Goal: Task Accomplishment & Management: Use online tool/utility

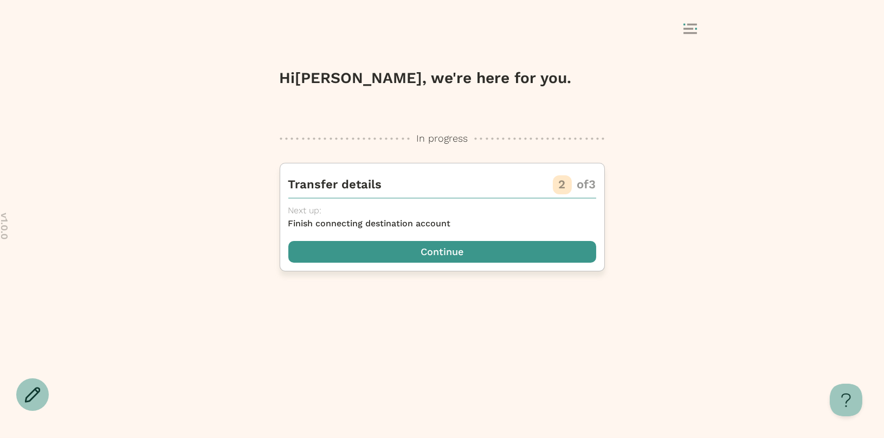
click at [492, 241] on span "button" at bounding box center [443, 252] width 308 height 22
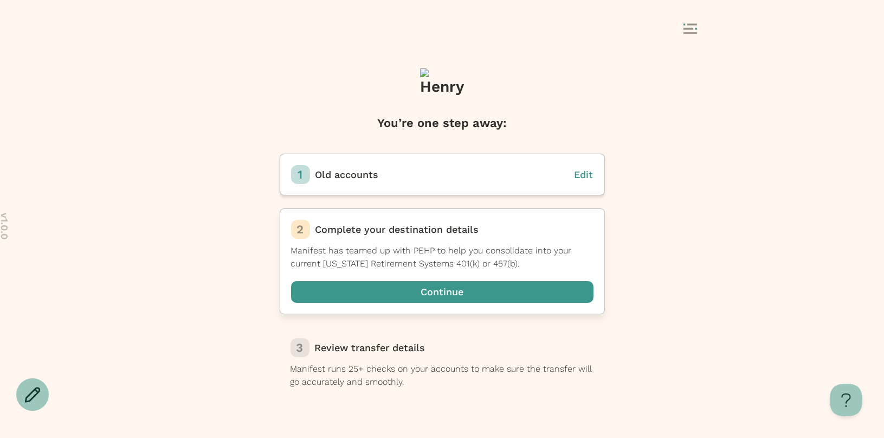
click at [455, 293] on span "button" at bounding box center [442, 292] width 303 height 22
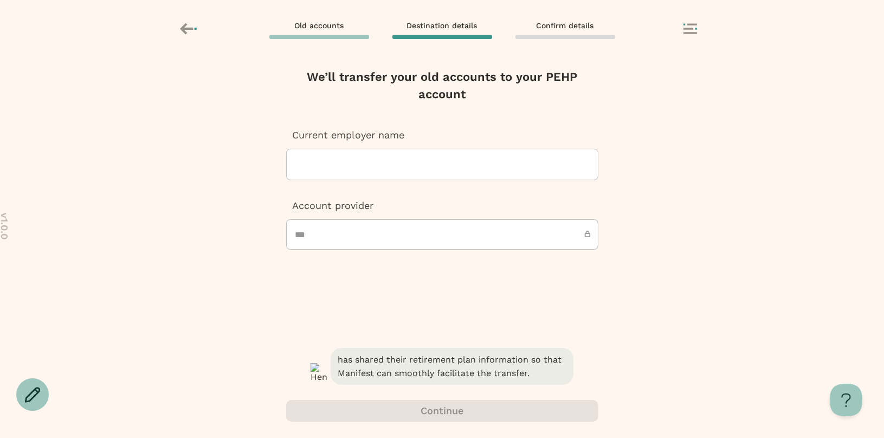
click at [431, 166] on div at bounding box center [443, 164] width 294 height 30
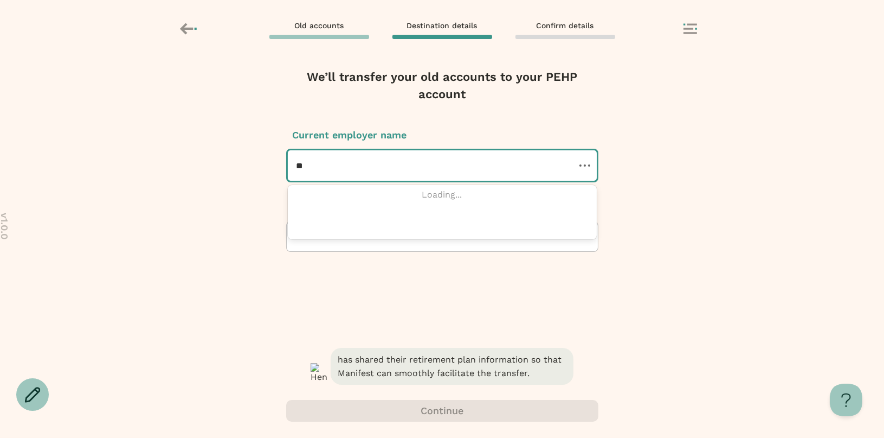
type input "***"
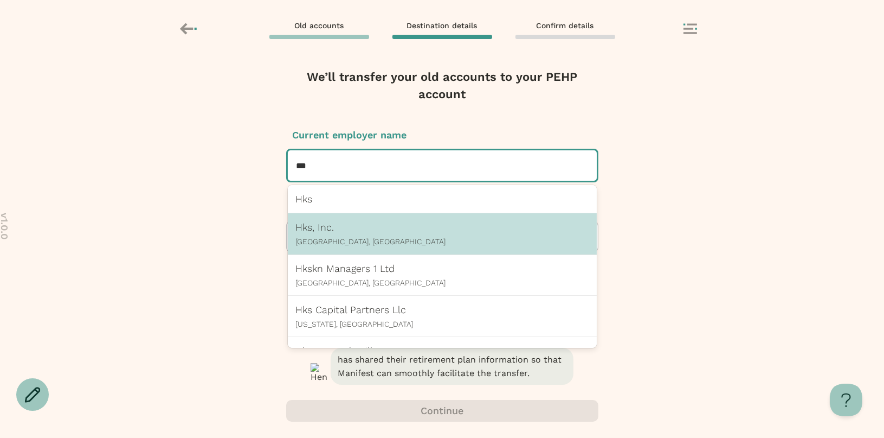
click at [396, 238] on p "[GEOGRAPHIC_DATA], [GEOGRAPHIC_DATA]" at bounding box center [442, 241] width 293 height 9
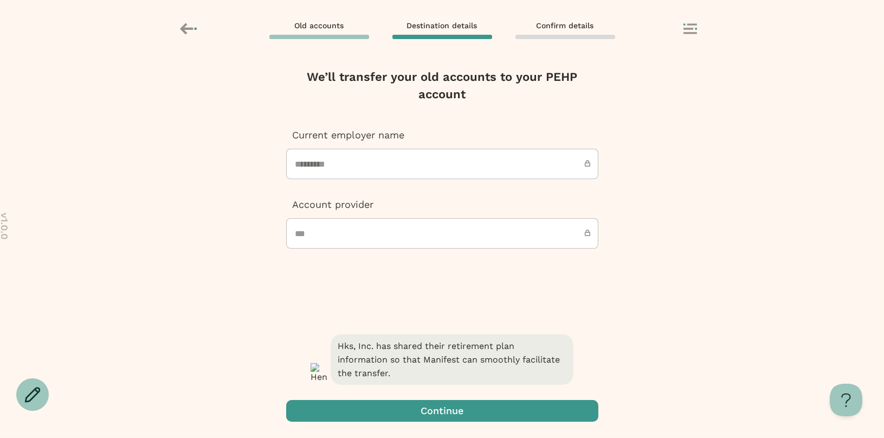
click at [428, 409] on span "button" at bounding box center [442, 411] width 312 height 22
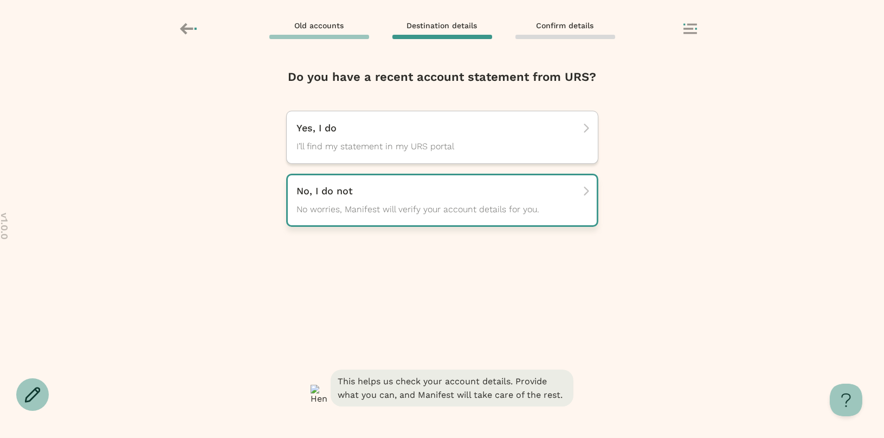
click at [421, 187] on p "No, I do not" at bounding box center [438, 190] width 283 height 13
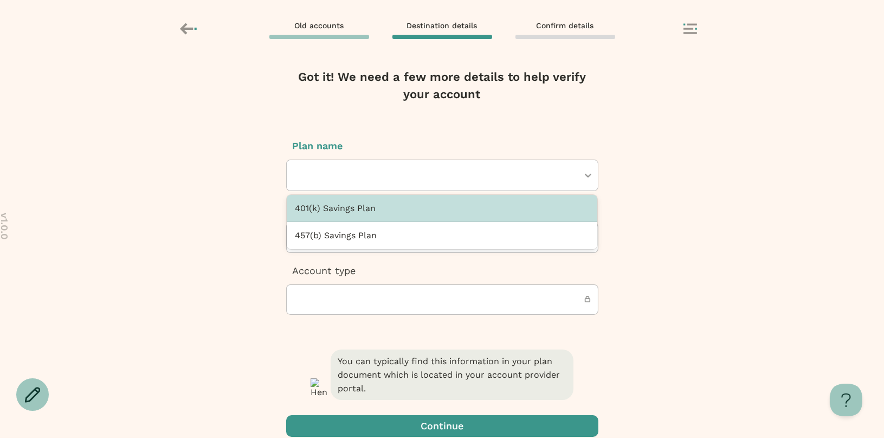
click at [389, 171] on div at bounding box center [437, 175] width 283 height 30
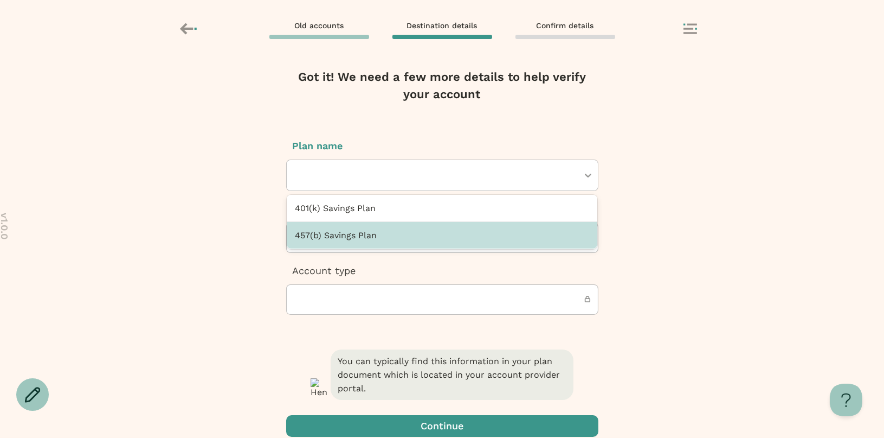
click at [375, 222] on div "457(b) Savings Plan" at bounding box center [442, 235] width 311 height 27
type input "***"
type input "**********"
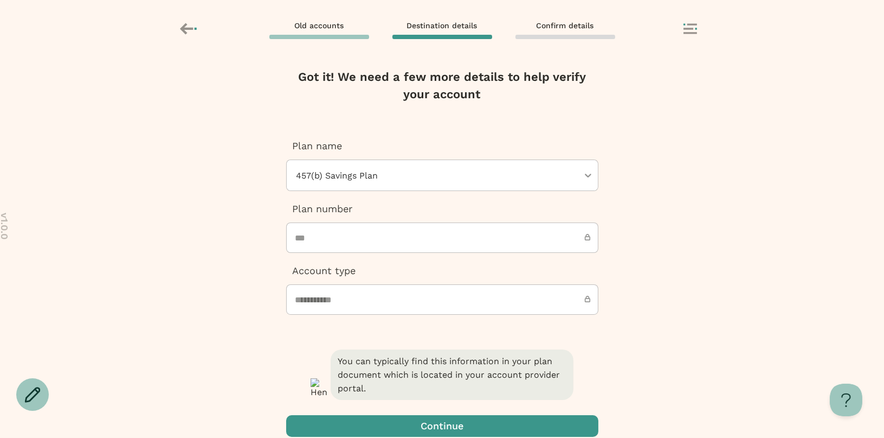
click at [431, 426] on span "button" at bounding box center [442, 426] width 312 height 22
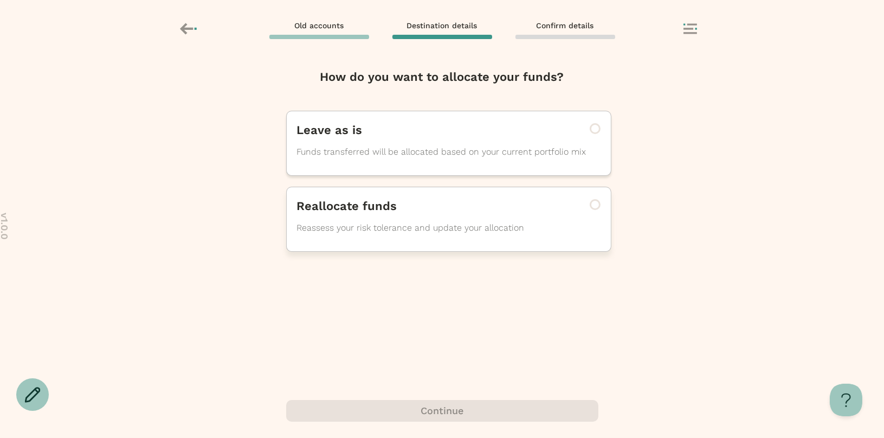
click at [418, 249] on div "Reallocate funds Reassess your risk tolerance and update your allocation" at bounding box center [448, 219] width 325 height 65
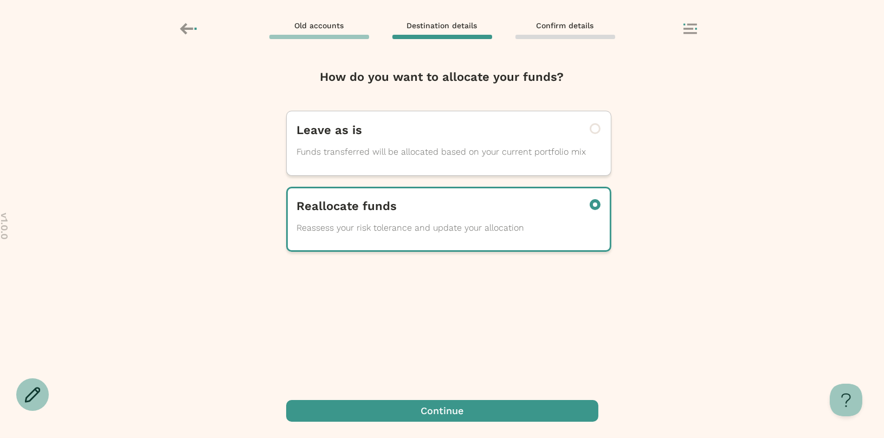
click at [447, 412] on span "button" at bounding box center [442, 411] width 312 height 22
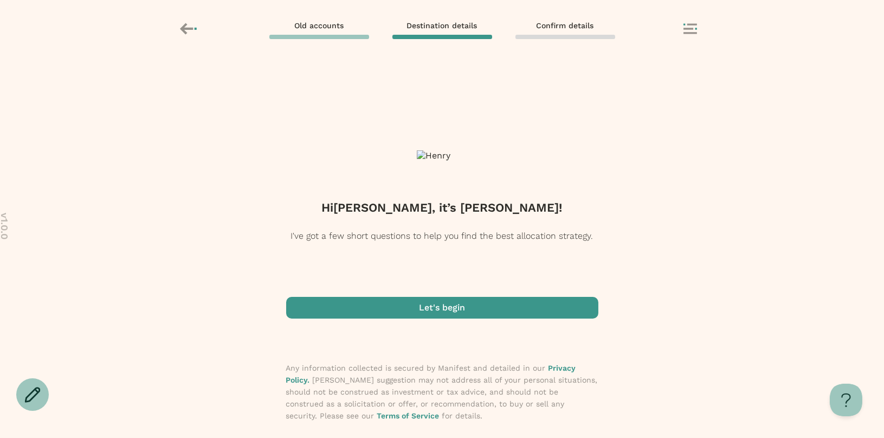
click at [444, 316] on span "button" at bounding box center [442, 308] width 312 height 22
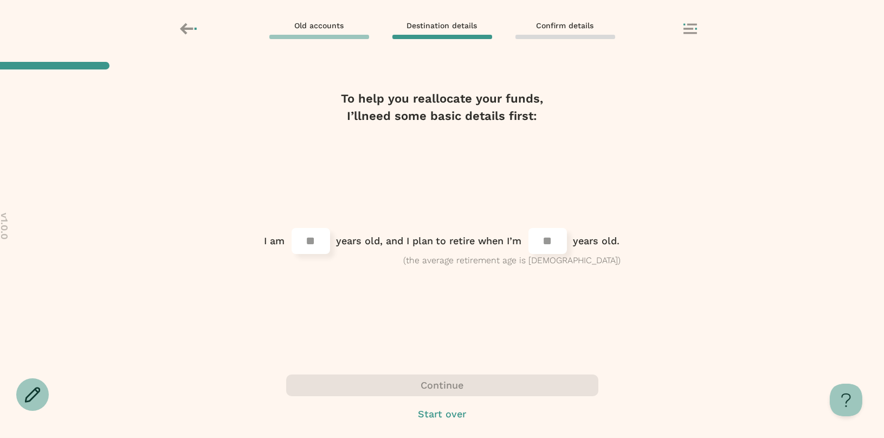
click at [306, 248] on input "number" at bounding box center [310, 240] width 35 height 21
type input "**"
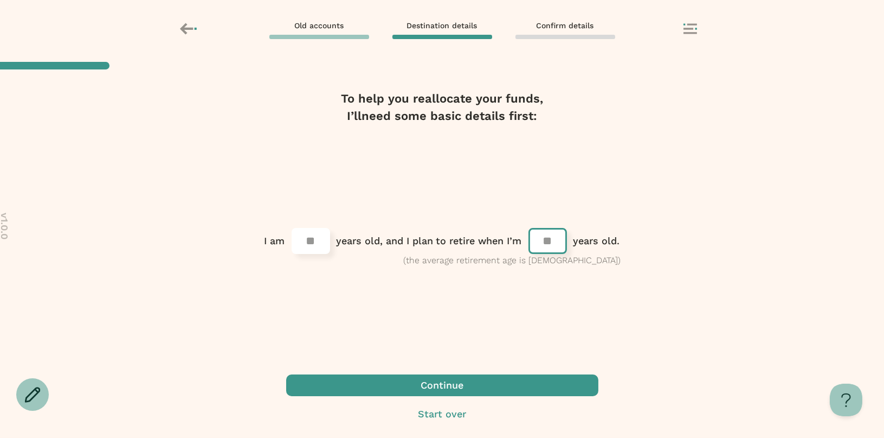
type input "**"
click at [429, 381] on span "button" at bounding box center [442, 385] width 312 height 22
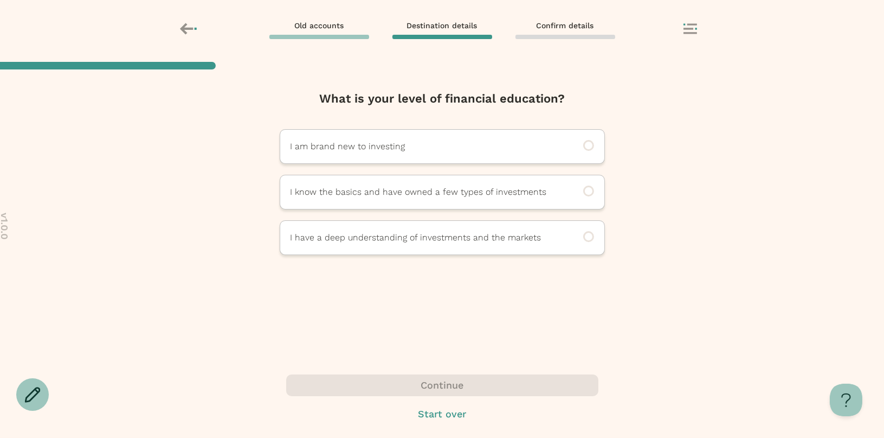
click at [399, 246] on div at bounding box center [442, 247] width 325 height 16
click at [404, 248] on div at bounding box center [442, 247] width 325 height 16
click at [403, 248] on div at bounding box center [442, 247] width 325 height 16
click at [409, 239] on p "I have a deep understanding of investments and the markets" at bounding box center [428, 237] width 274 height 13
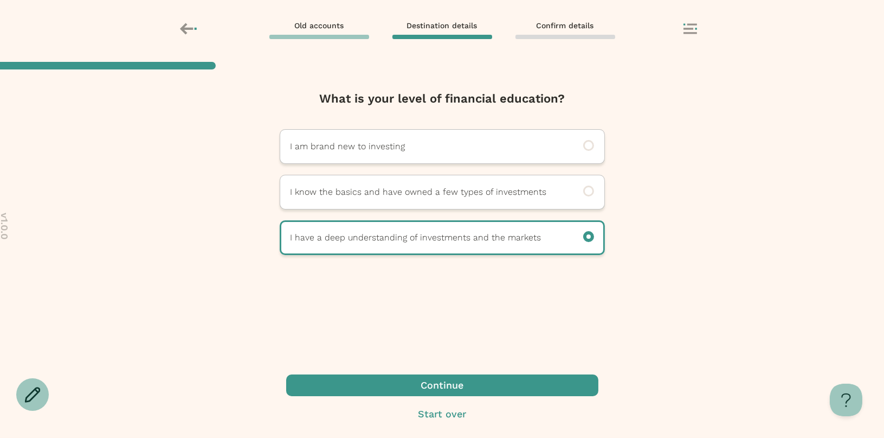
click at [439, 383] on span "button" at bounding box center [442, 385] width 312 height 22
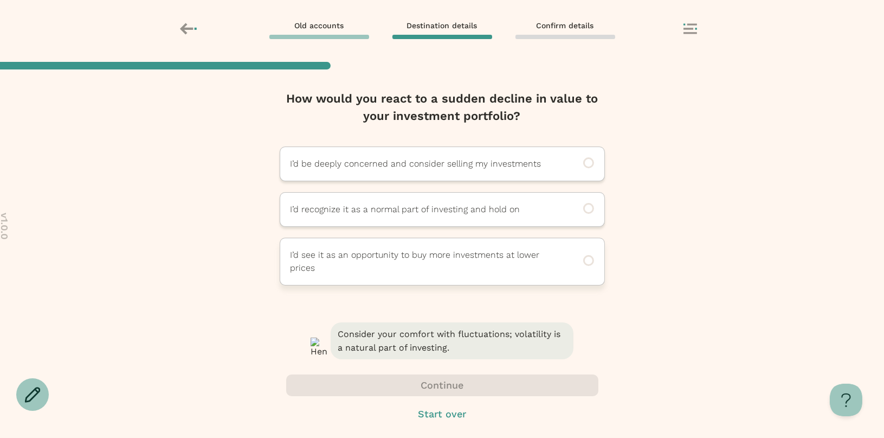
click at [422, 266] on p "I’d see it as an opportunity to buy more investments at lower prices" at bounding box center [428, 261] width 274 height 26
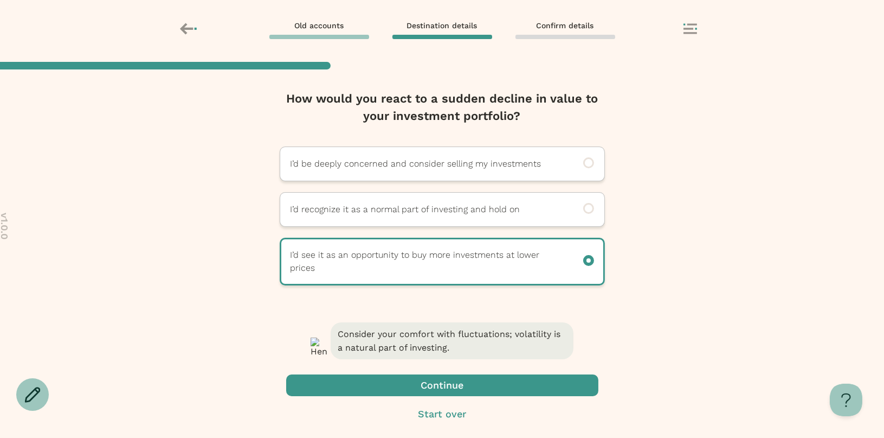
click at [423, 389] on span "button" at bounding box center [442, 385] width 312 height 22
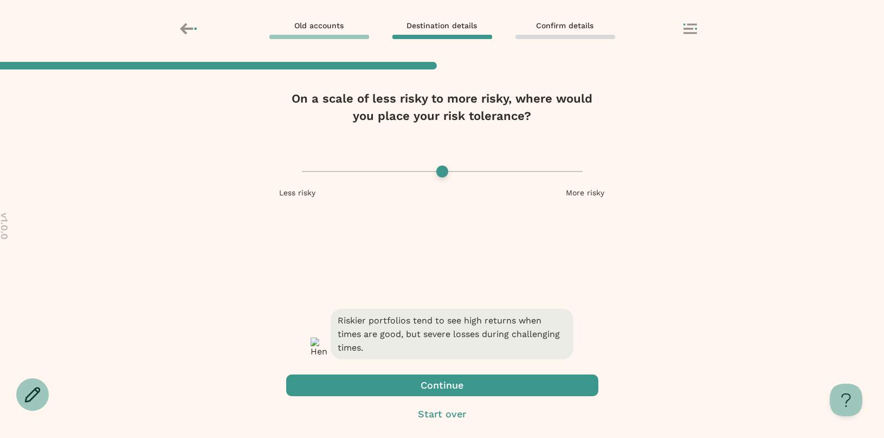
type input "**"
drag, startPoint x: 443, startPoint y: 172, endPoint x: 476, endPoint y: 172, distance: 33.6
click at [476, 172] on input "range" at bounding box center [442, 171] width 293 height 1
click at [474, 384] on span "button" at bounding box center [442, 385] width 312 height 22
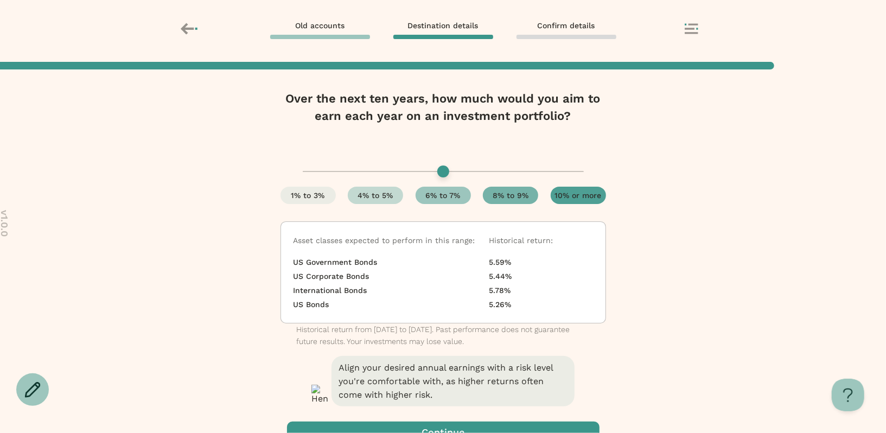
drag, startPoint x: 439, startPoint y: 173, endPoint x: 398, endPoint y: 173, distance: 40.7
click at [398, 172] on input "range" at bounding box center [443, 171] width 293 height 1
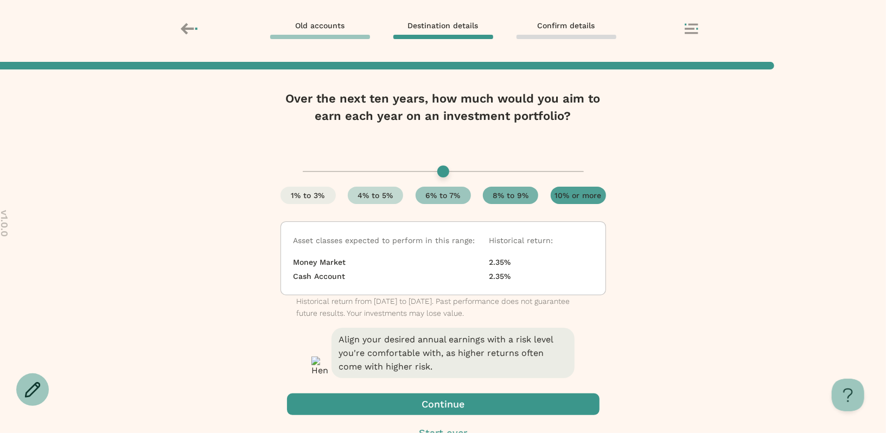
drag, startPoint x: 373, startPoint y: 171, endPoint x: 332, endPoint y: 171, distance: 40.1
click at [332, 171] on input "range" at bounding box center [443, 171] width 293 height 1
drag, startPoint x: 307, startPoint y: 169, endPoint x: 563, endPoint y: 176, distance: 256.1
type input "*"
click at [563, 172] on input "range" at bounding box center [443, 171] width 293 height 1
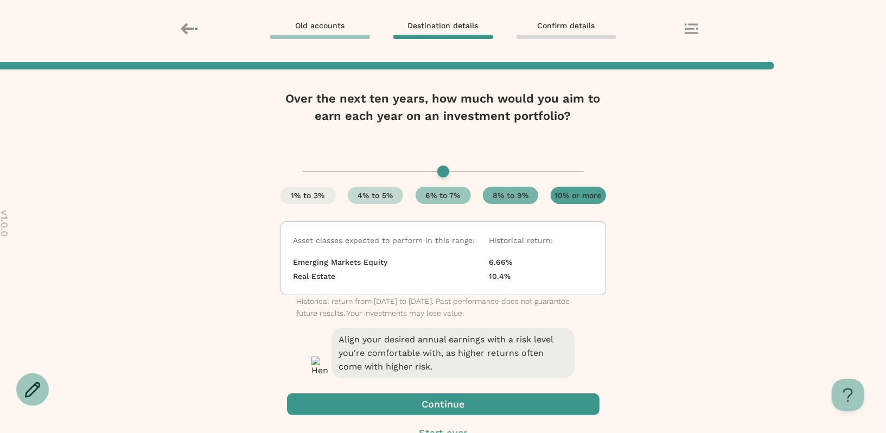
scroll to position [1, 0]
click at [478, 393] on span "button" at bounding box center [443, 404] width 312 height 22
